Goal: Task Accomplishment & Management: Complete application form

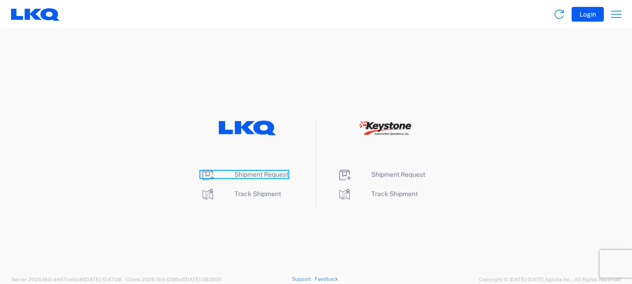
drag, startPoint x: 203, startPoint y: 174, endPoint x: 303, endPoint y: 174, distance: 99.9
click at [203, 174] on icon at bounding box center [207, 175] width 15 height 15
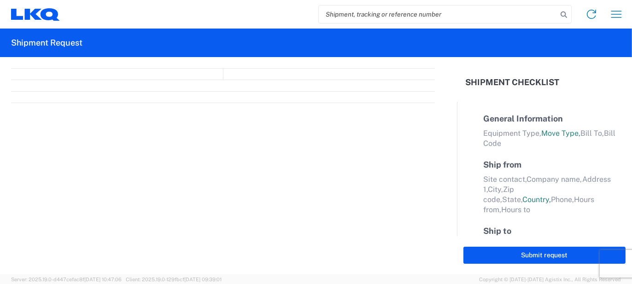
select select "FULL"
select select "LBS"
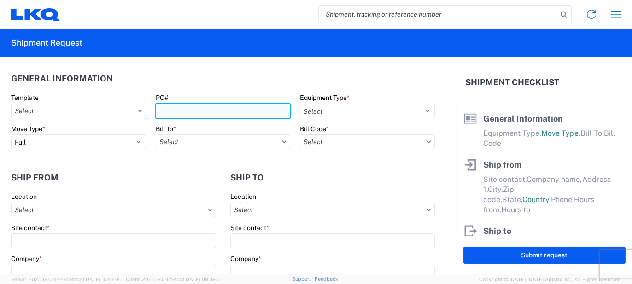
click at [189, 111] on input "PO#" at bounding box center [223, 111] width 135 height 15
paste input "1920269"
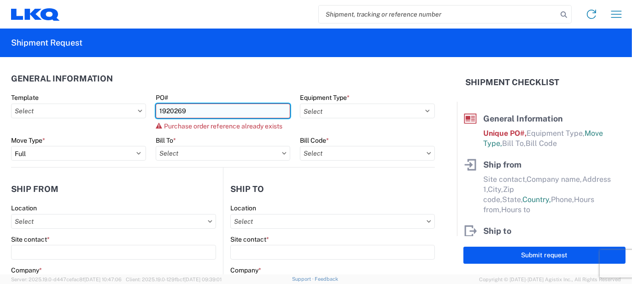
click at [189, 111] on input "1920269" at bounding box center [223, 111] width 135 height 15
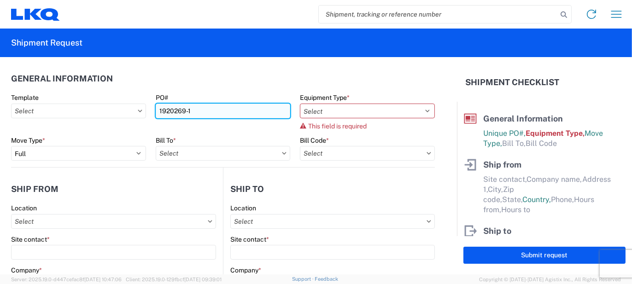
type input "1920269-1"
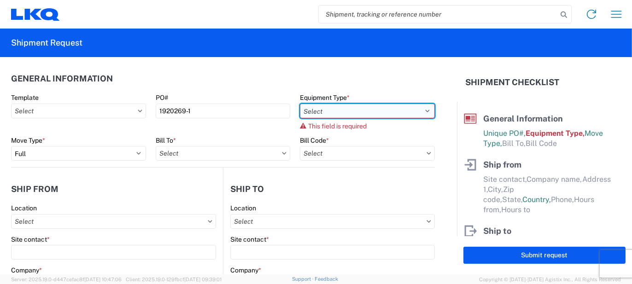
click at [423, 109] on select "Select 53’ Dry Van Flatbed Dropdeck (van) Lowboy (flatbed) Rail" at bounding box center [367, 111] width 135 height 15
select select "STDV"
click at [300, 104] on select "Select 53’ Dry Van Flatbed Dropdeck (van) Lowboy (flatbed) Rail" at bounding box center [367, 111] width 135 height 15
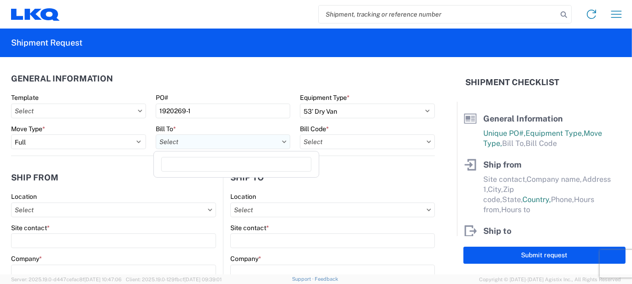
click at [230, 142] on input "text" at bounding box center [223, 141] width 135 height 15
click at [223, 163] on input at bounding box center [236, 164] width 150 height 15
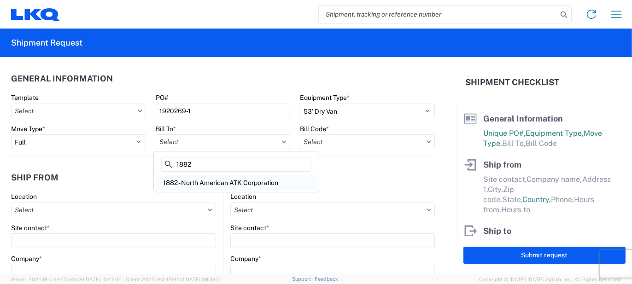
type input "1882"
click at [196, 181] on div "1882 - North American ATK Corporation" at bounding box center [236, 182] width 161 height 15
type input "1882 - North American ATK Corporation"
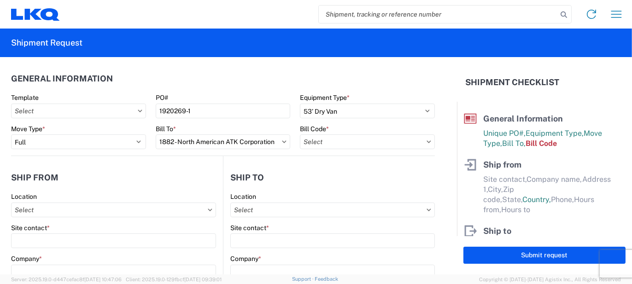
click at [426, 141] on icon at bounding box center [428, 141] width 5 height 3
click at [320, 140] on input "text" at bounding box center [367, 141] width 135 height 15
click at [342, 164] on input at bounding box center [378, 164] width 150 height 15
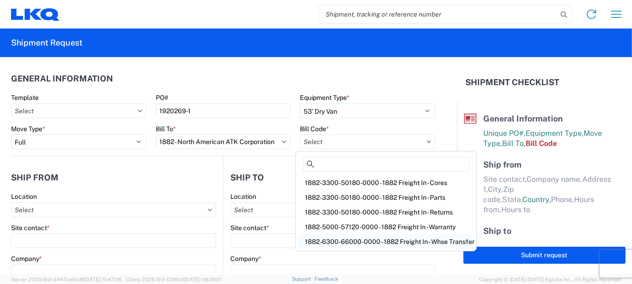
click at [394, 241] on div "1882-6300-66000-0000 - 1882 Freight In - Whse Transfer" at bounding box center [385, 241] width 177 height 15
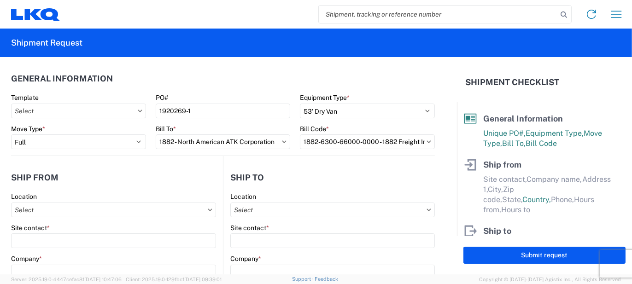
click at [426, 141] on icon at bounding box center [428, 141] width 5 height 3
click at [363, 139] on input "1882-6300-66000-0000 - 1882 Freight In - Whse Transfer" at bounding box center [367, 141] width 135 height 15
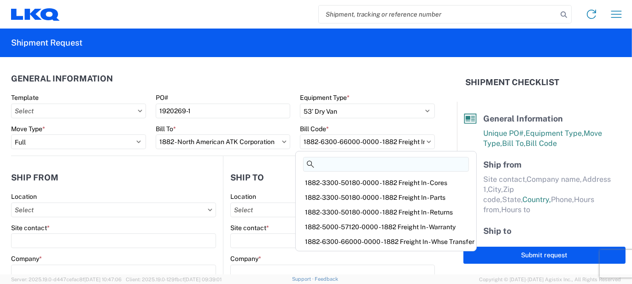
click at [365, 162] on input at bounding box center [386, 164] width 166 height 15
click at [390, 196] on div "1882-3300-50180-0000 - 1882 Freight In - Parts" at bounding box center [385, 197] width 177 height 15
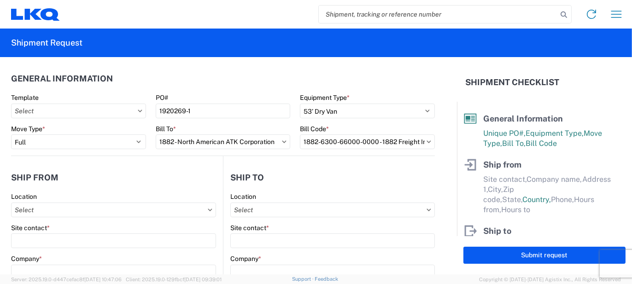
type input "1882-3300-50180-0000 - 1882 Freight In - Parts, 1882-3300-50180-0000 - 1882 Fre…"
click at [219, 153] on agx-form-control-wrapper-v2 "Bill To * 1882 - North American ATK Corporation" at bounding box center [223, 140] width 145 height 31
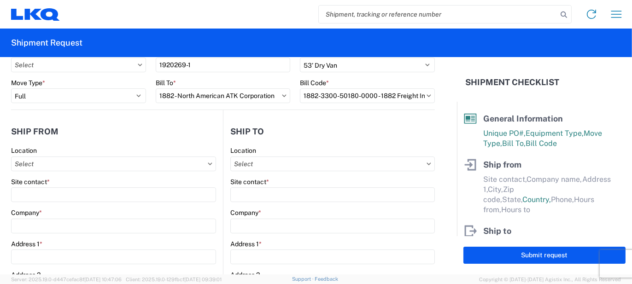
scroll to position [92, 0]
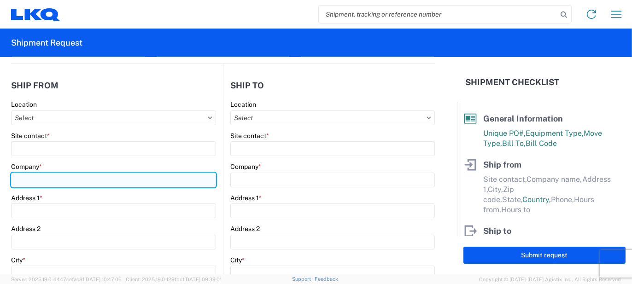
click at [36, 179] on input "Company *" at bounding box center [113, 180] width 205 height 15
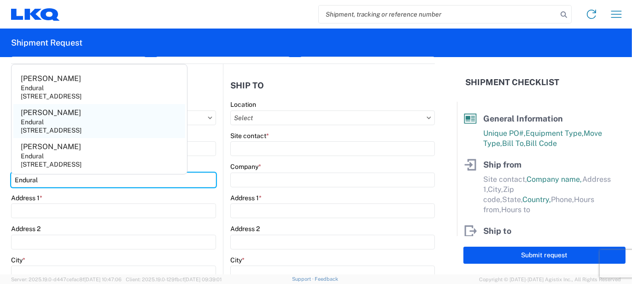
type input "Endural"
click at [37, 124] on div "Endural" at bounding box center [32, 122] width 23 height 8
type input "Juan Martinez"
type input "1685 Scenic AVE"
type input "Costa Mesa"
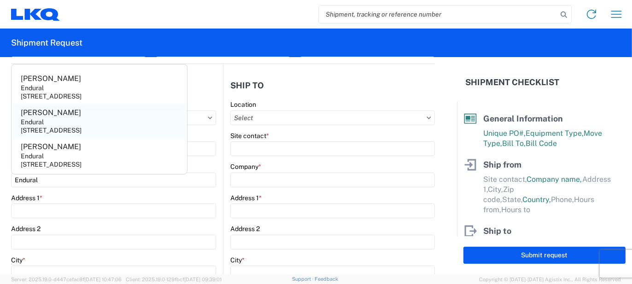
type input "92626"
select select "CA"
select select "US"
type input "714-434-6533"
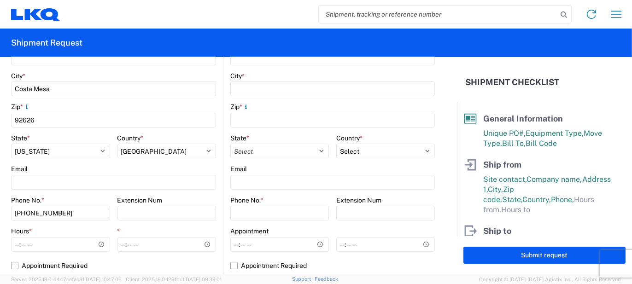
scroll to position [322, 0]
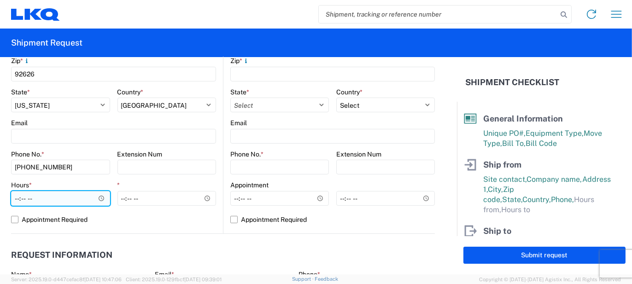
click at [12, 198] on input "Hours *" at bounding box center [60, 198] width 99 height 15
type input "08:00"
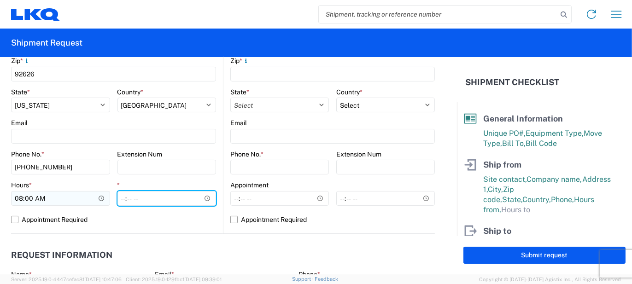
type input "14:00"
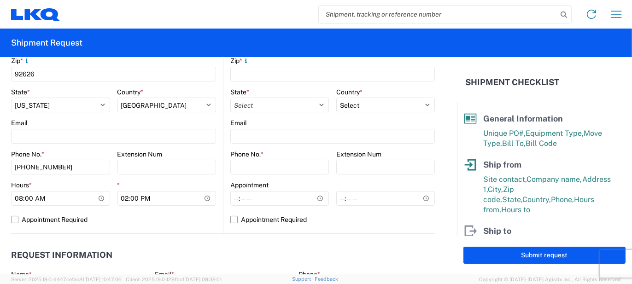
click at [223, 164] on main "Location Site contact * Company * Address 1 * Address 2 City * Zip * State * Se…" at bounding box center [328, 51] width 211 height 363
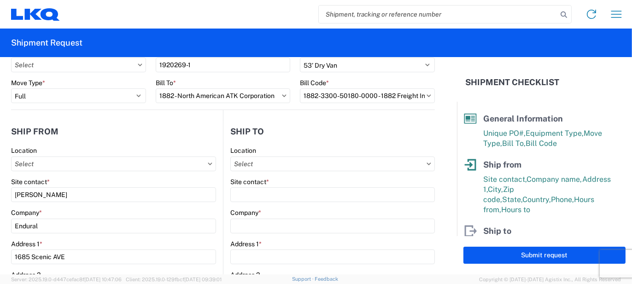
scroll to position [92, 0]
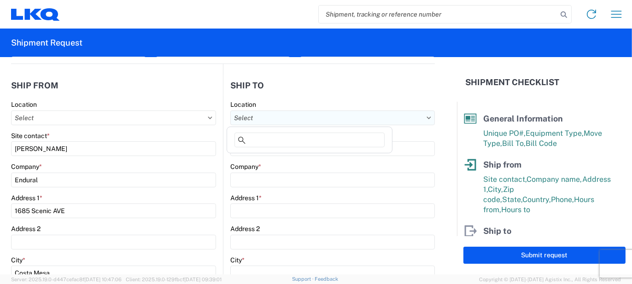
click at [269, 118] on input "text" at bounding box center [332, 117] width 204 height 15
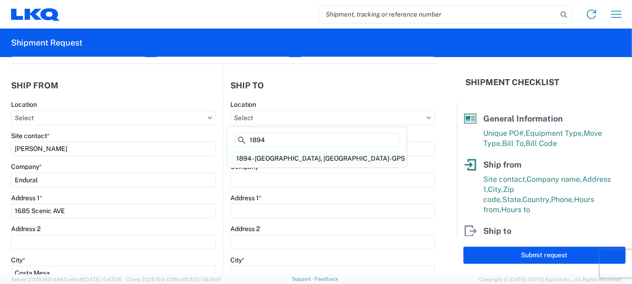
type input "1894"
click at [275, 158] on div "1894 - Newnan, GA- GPS" at bounding box center [317, 158] width 176 height 15
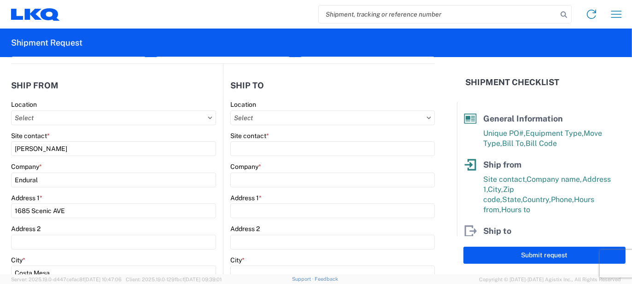
type input "1894 - Newnan, GA- GPS"
type input "LKQ Corporation"
type input "32 Dart Rd"
type input "Newnan"
type input "30265"
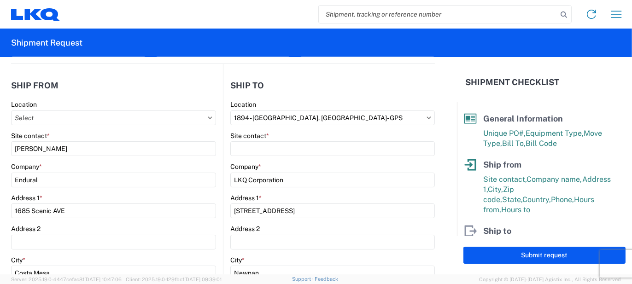
select select "US"
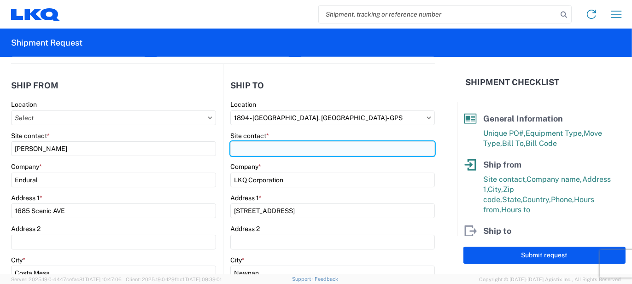
click at [242, 150] on input "Site contact *" at bounding box center [332, 148] width 204 height 15
type input "Andrew"
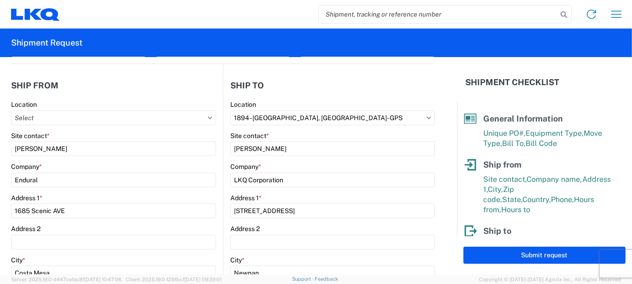
click at [217, 158] on main "Location Site contact * Juan Martinez Company * Endural Address 1 * 1685 Scenic…" at bounding box center [117, 281] width 212 height 363
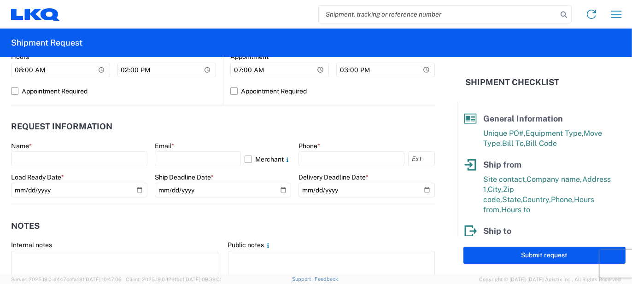
scroll to position [460, 0]
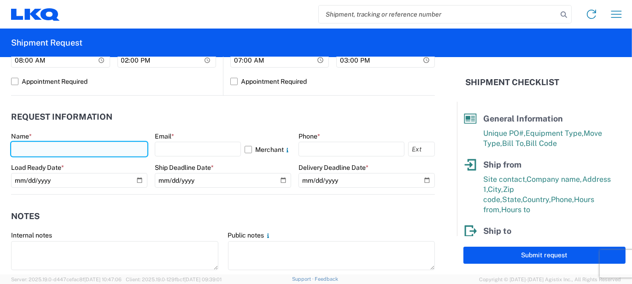
click at [23, 150] on input "text" at bounding box center [79, 149] width 136 height 15
type input "Justin Venable"
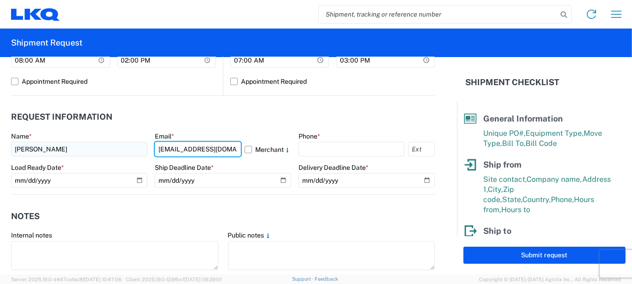
type input "jjvenable@lkqcorp.com"
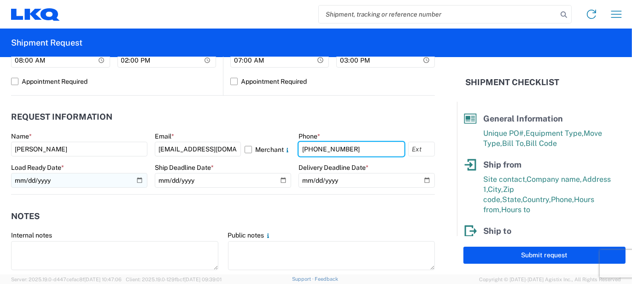
type input "417-575-1028"
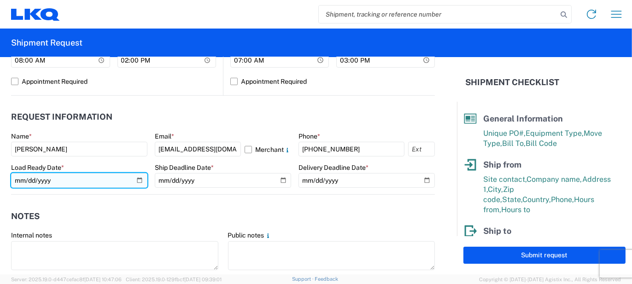
click at [74, 181] on input "date" at bounding box center [79, 180] width 136 height 15
click at [137, 179] on input "date" at bounding box center [79, 180] width 136 height 15
type input "2025-09-19"
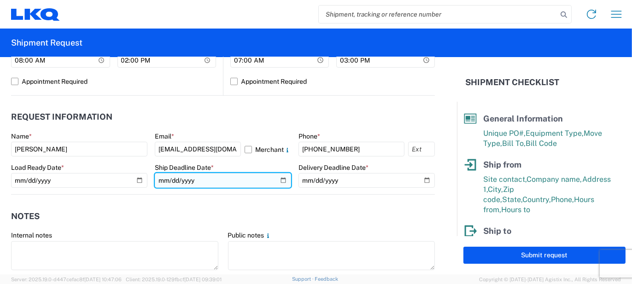
click at [278, 179] on input "date" at bounding box center [223, 180] width 136 height 15
type input "2025-09-19"
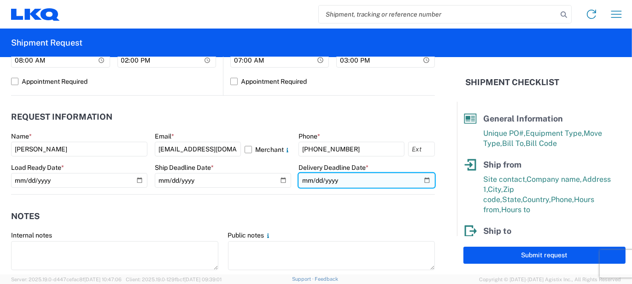
click at [419, 180] on input "date" at bounding box center [366, 180] width 136 height 15
type input "2025-09-22"
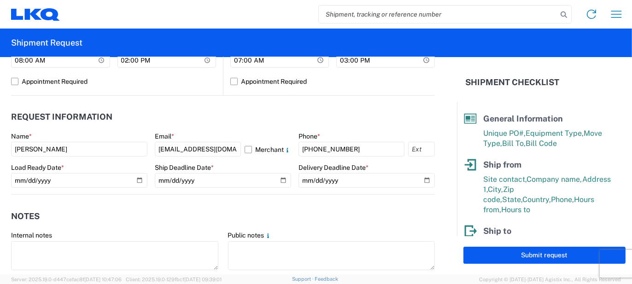
click at [204, 208] on header "Notes" at bounding box center [222, 216] width 423 height 21
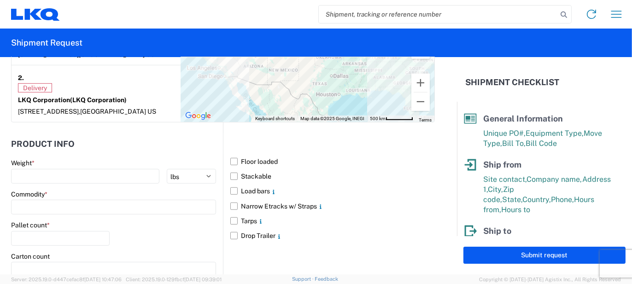
scroll to position [829, 0]
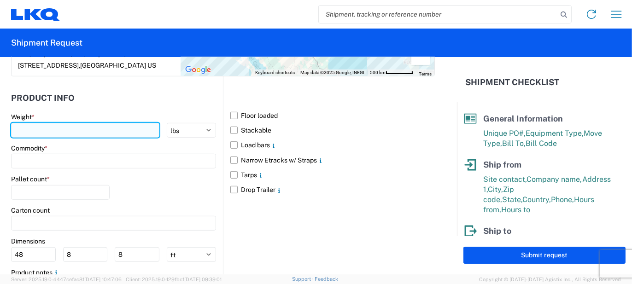
click at [37, 130] on input "number" at bounding box center [85, 130] width 148 height 15
type input "16000"
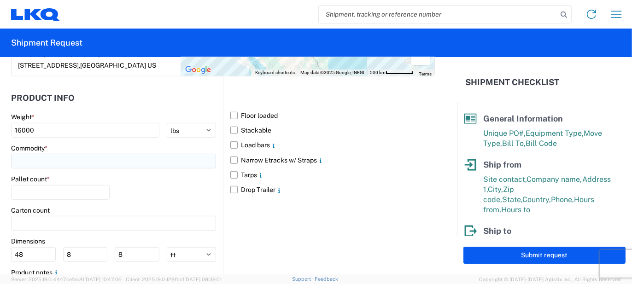
click at [45, 162] on input at bounding box center [113, 161] width 205 height 15
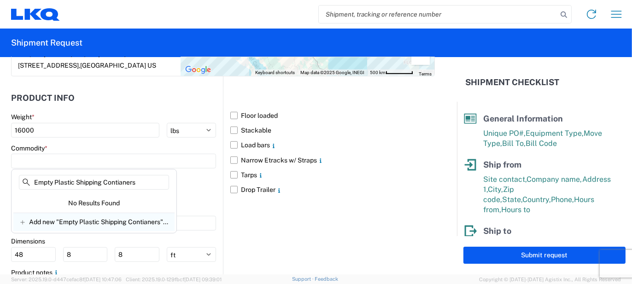
type input "Empty Plastic Shipping Contianers"
click at [81, 218] on span "Add new "Empty Plastic Shipping Contianers"..." at bounding box center [98, 222] width 139 height 8
type input "Empty Plastic Shipping Contianers"
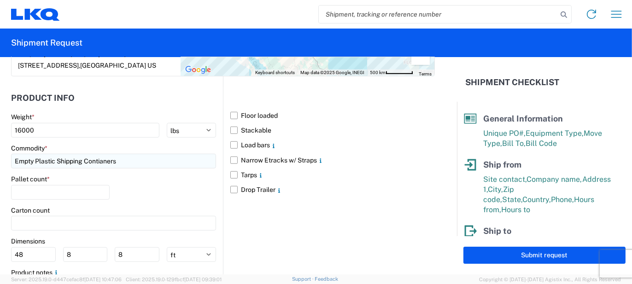
click at [117, 158] on input "Empty Plastic Shipping Contianers" at bounding box center [113, 161] width 205 height 15
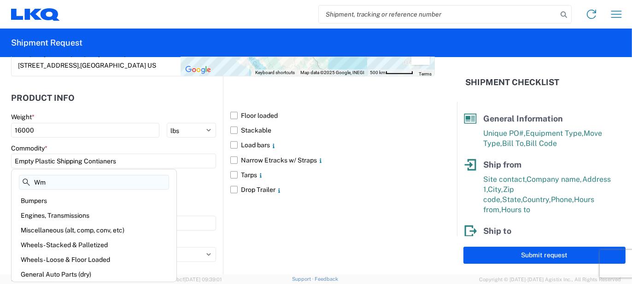
type input "W"
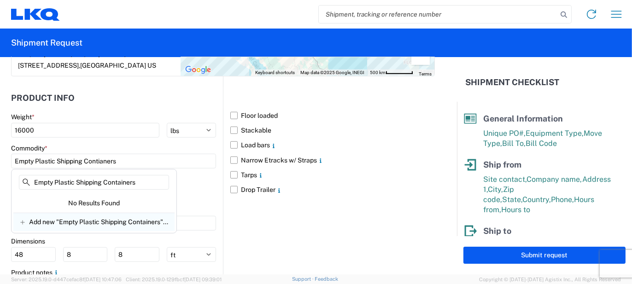
type input "Empty Plastic Shipping Containers"
click at [108, 222] on span "Add new "Empty Plastic Shipping Containers"..." at bounding box center [98, 222] width 139 height 8
type input "Empty Plastic Shipping Containers"
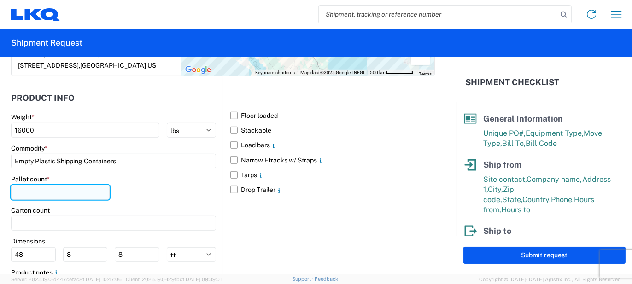
click at [35, 191] on input "number" at bounding box center [60, 192] width 99 height 15
type input "24"
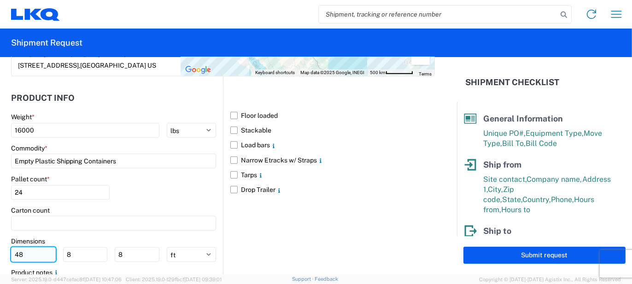
drag, startPoint x: 29, startPoint y: 256, endPoint x: 12, endPoint y: 253, distance: 17.3
click at [12, 253] on input "48" at bounding box center [33, 254] width 45 height 15
type input "53"
click at [223, 203] on div "Floor loaded Stackable Load bars Narrow Etracks w/ Straps Tarps Drop Trailer" at bounding box center [329, 195] width 212 height 239
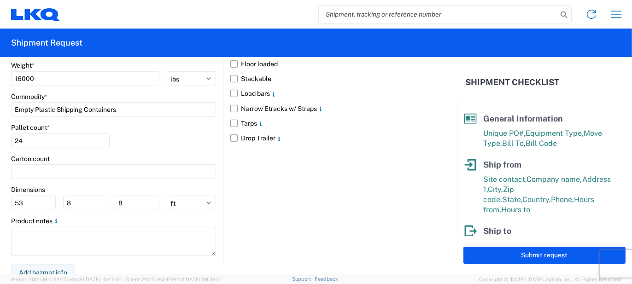
scroll to position [884, 0]
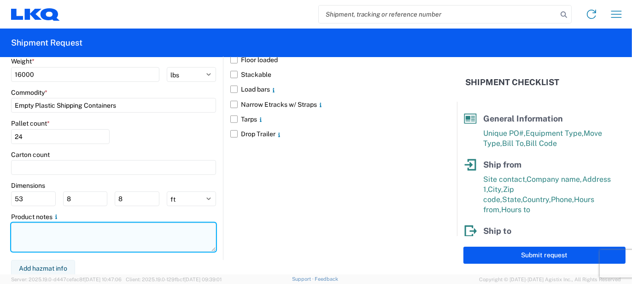
click at [34, 229] on textarea at bounding box center [113, 237] width 205 height 29
paste textarea "500sets TC 1000 Base & Lid 24 Pallets 16,000Lbs Total Pallet Size : 52X42X98"
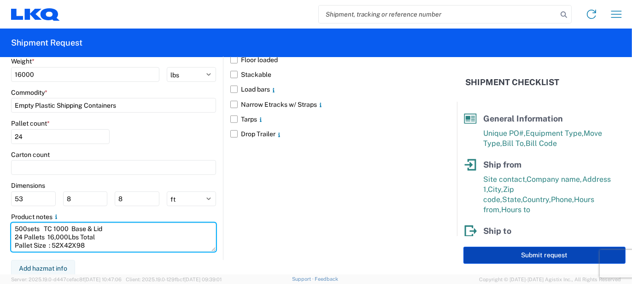
type textarea "500sets TC 1000 Base & Lid 24 Pallets 16,000Lbs Total Pallet Size : 52X42X98"
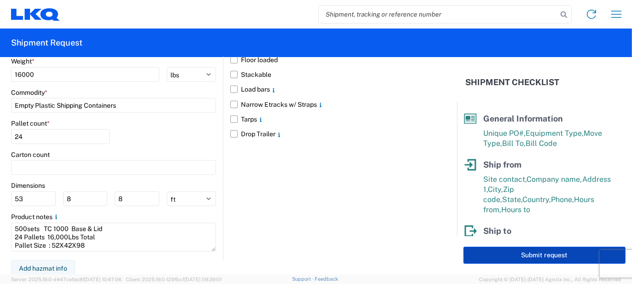
click at [482, 260] on button "Submit request" at bounding box center [544, 255] width 162 height 17
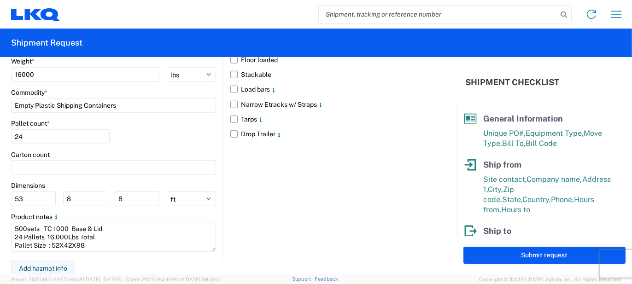
select select "US"
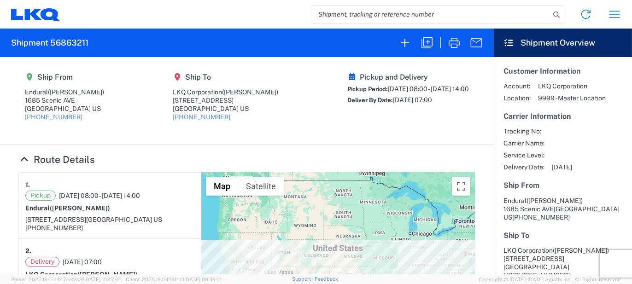
click at [160, 129] on agx-shipment-main-routing-info "Ship From Endural (Juan Martinez) 1685 Scenic AVE Costa Mesa, CA 92626 US 714-4…" at bounding box center [246, 100] width 457 height 69
